Goal: Find specific page/section

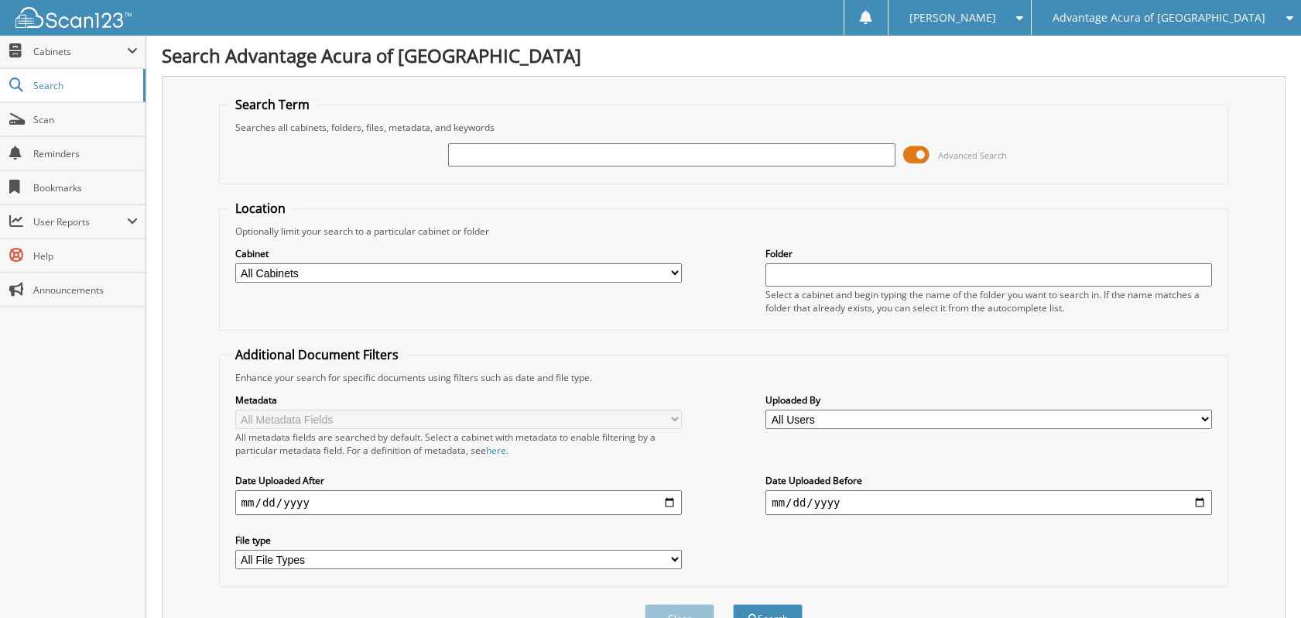
click at [522, 163] on input "text" at bounding box center [671, 154] width 447 height 23
click at [923, 277] on input "text" at bounding box center [989, 274] width 447 height 23
type input "58207"
click at [733, 604] on button "Search" at bounding box center [768, 618] width 70 height 29
click at [827, 275] on input "58207" at bounding box center [989, 274] width 447 height 23
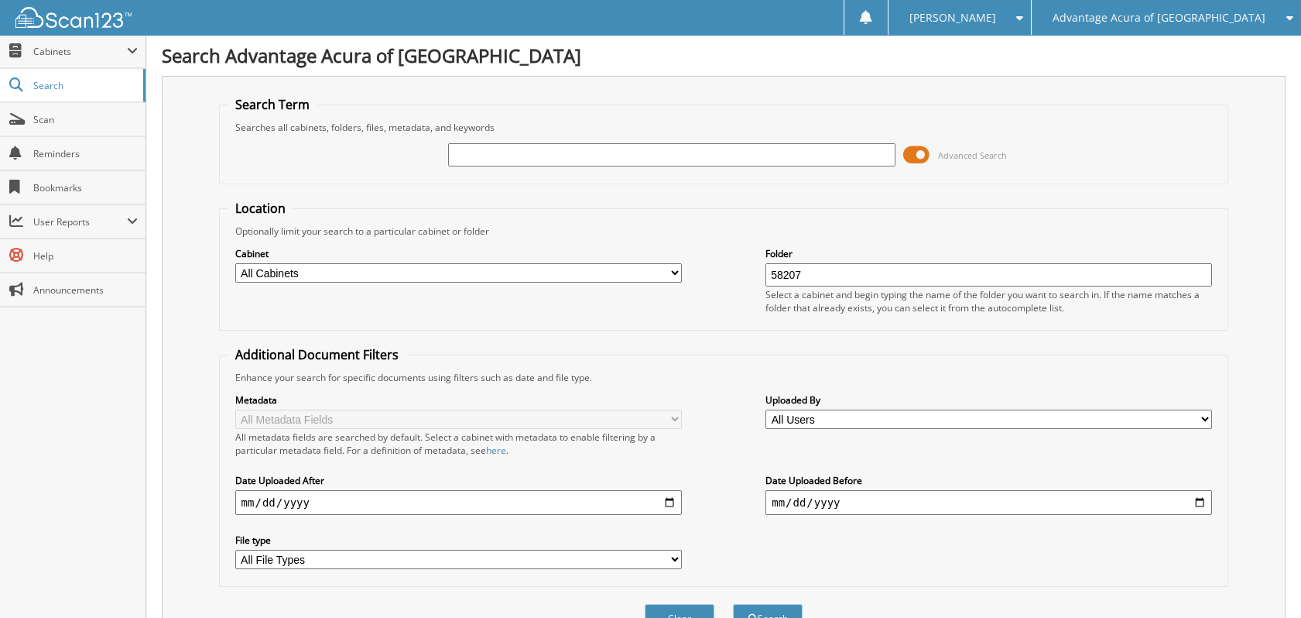
click at [827, 275] on input "58207" at bounding box center [989, 274] width 447 height 23
click at [663, 146] on input "text" at bounding box center [671, 154] width 447 height 23
type input "58207"
click at [733, 604] on button "Search" at bounding box center [768, 618] width 70 height 29
click at [1172, 22] on span "Advantage Acura of [GEOGRAPHIC_DATA]" at bounding box center [1159, 17] width 213 height 9
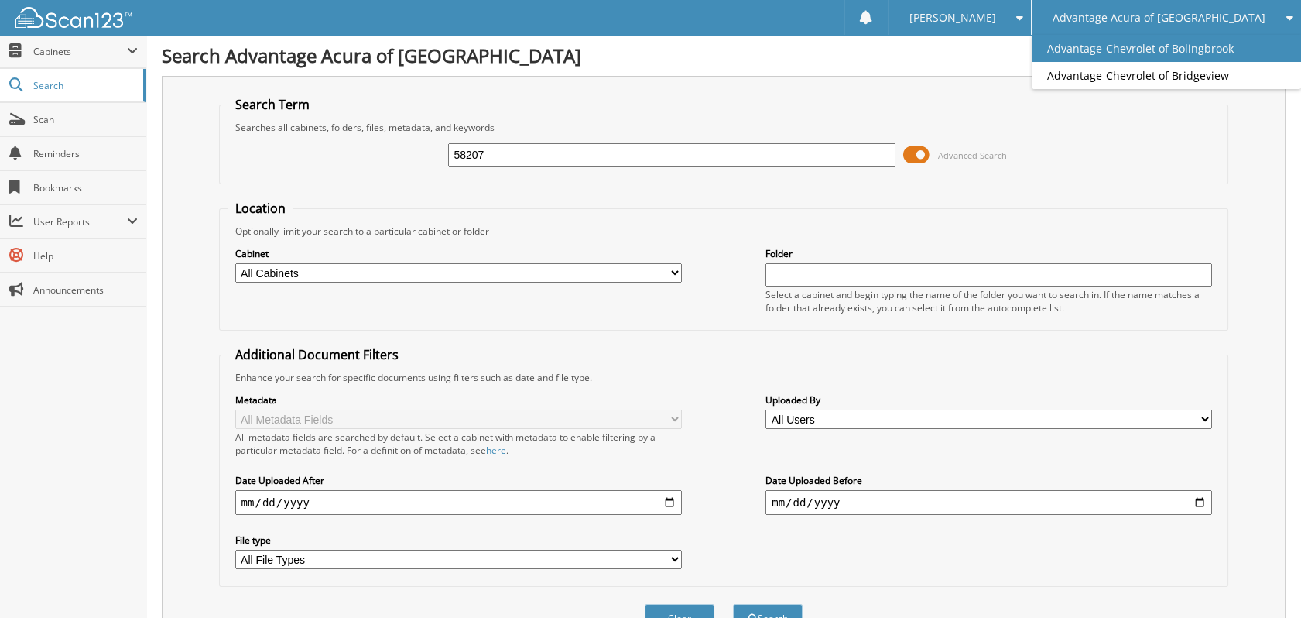
click at [1193, 57] on link "Advantage Chevrolet of Bolingbrook" at bounding box center [1166, 48] width 269 height 27
